Goal: Navigation & Orientation: Find specific page/section

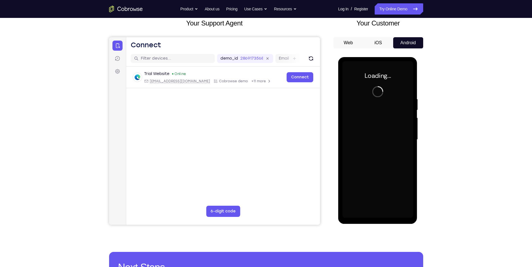
scroll to position [32, 0]
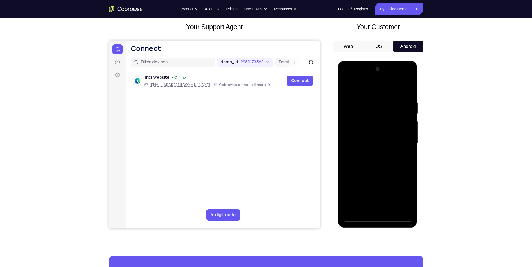
click at [376, 219] on div at bounding box center [377, 143] width 71 height 157
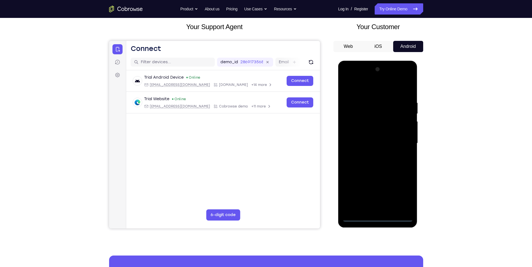
click at [403, 192] on div at bounding box center [377, 143] width 71 height 157
click at [379, 87] on div at bounding box center [377, 143] width 71 height 157
click at [400, 142] on div at bounding box center [377, 143] width 71 height 157
click at [370, 154] on div at bounding box center [377, 143] width 71 height 157
click at [375, 140] on div at bounding box center [377, 143] width 71 height 157
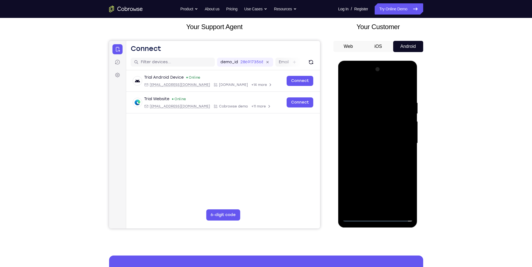
click at [375, 143] on div at bounding box center [377, 143] width 71 height 157
click at [353, 163] on div at bounding box center [377, 143] width 71 height 157
click at [364, 167] on div at bounding box center [377, 143] width 71 height 157
click at [390, 208] on div at bounding box center [377, 143] width 71 height 157
click at [386, 173] on div at bounding box center [377, 143] width 71 height 157
